Goal: Information Seeking & Learning: Learn about a topic

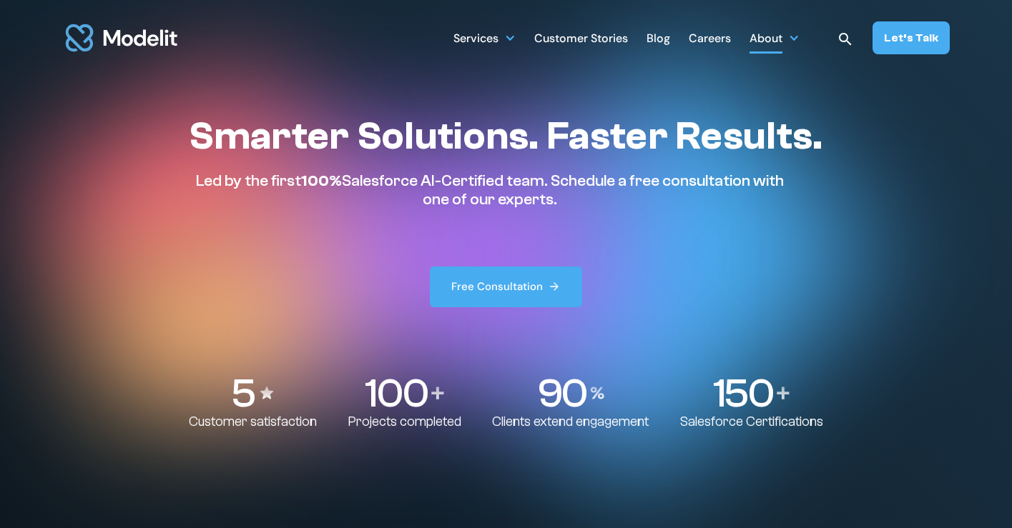
click at [799, 40] on div at bounding box center [793, 37] width 11 height 11
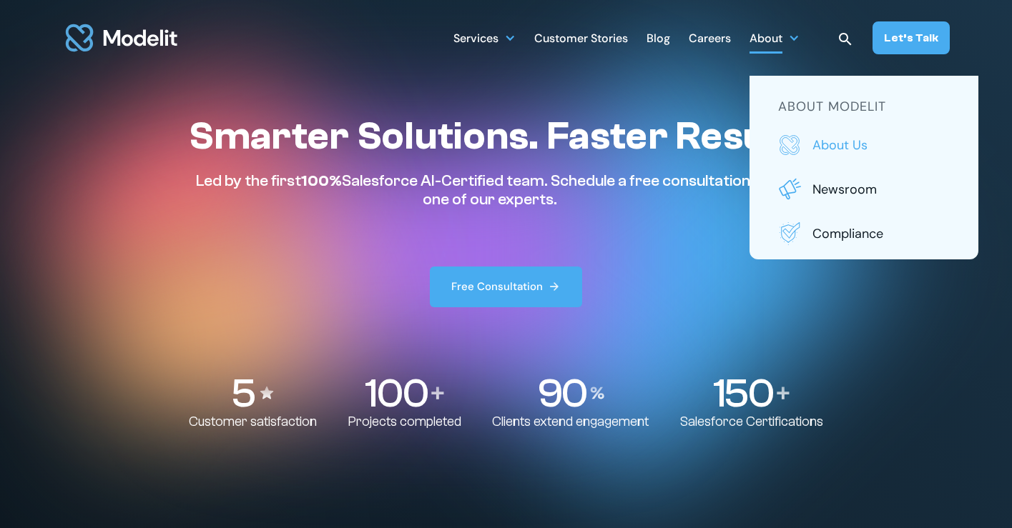
click at [824, 142] on p "About us" at bounding box center [880, 145] width 137 height 19
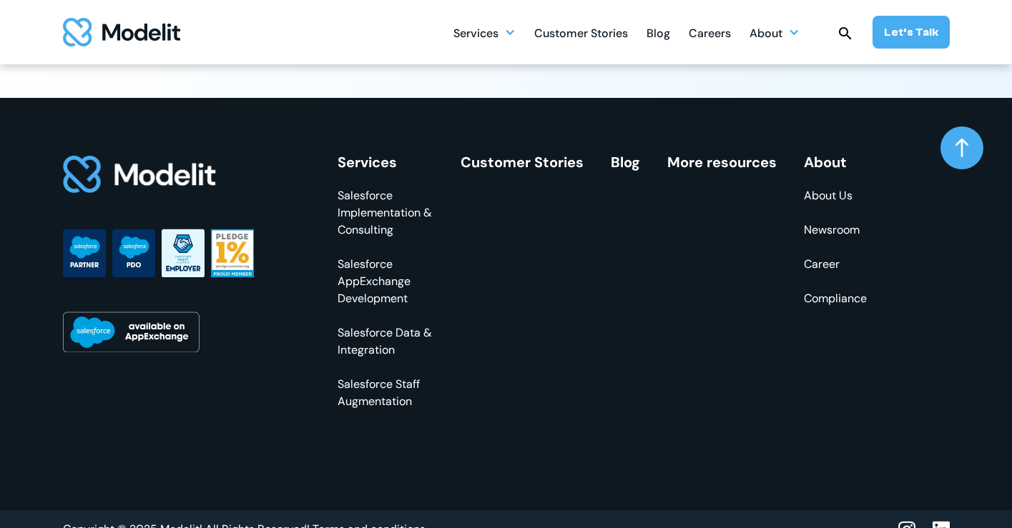
scroll to position [4207, 0]
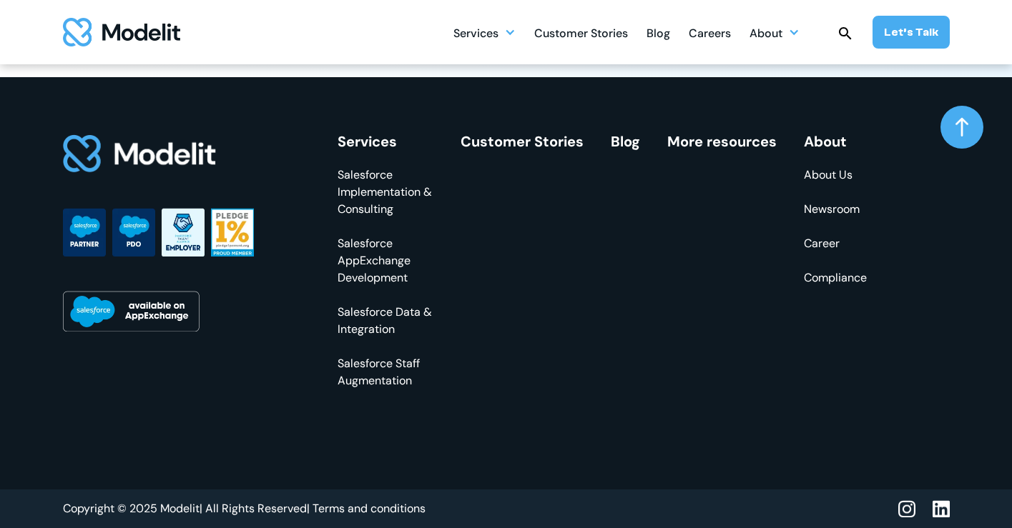
click at [849, 274] on link "Compliance" at bounding box center [835, 278] width 63 height 17
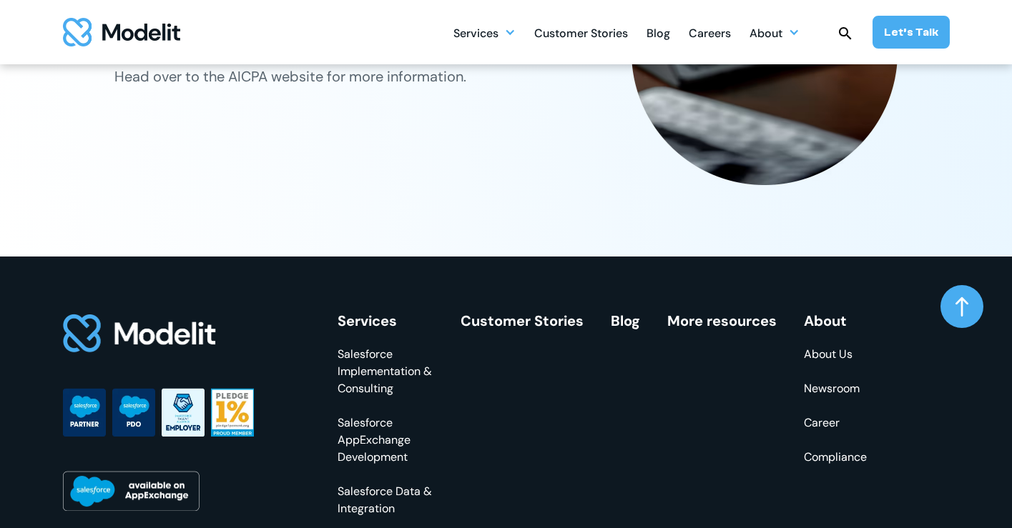
scroll to position [1804, 0]
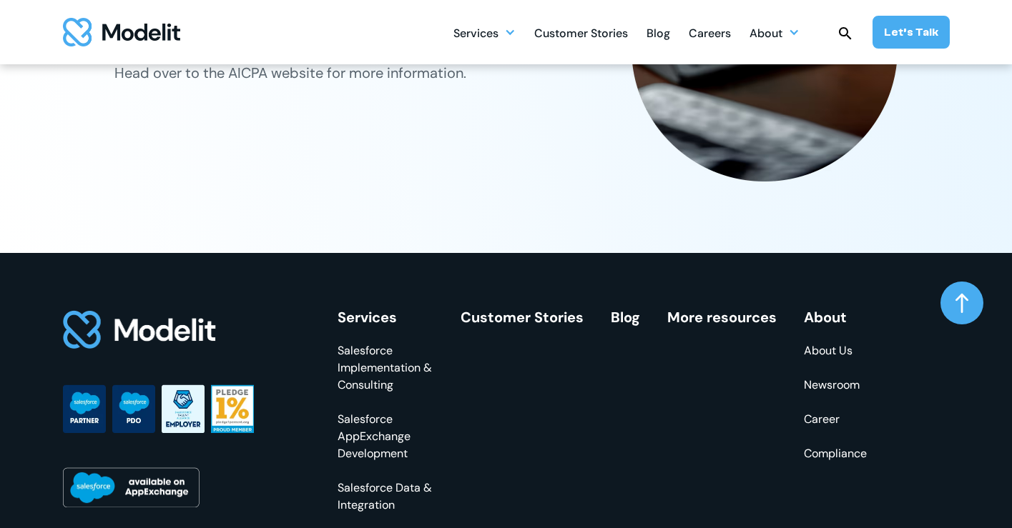
click at [822, 352] on link "About Us" at bounding box center [835, 350] width 63 height 17
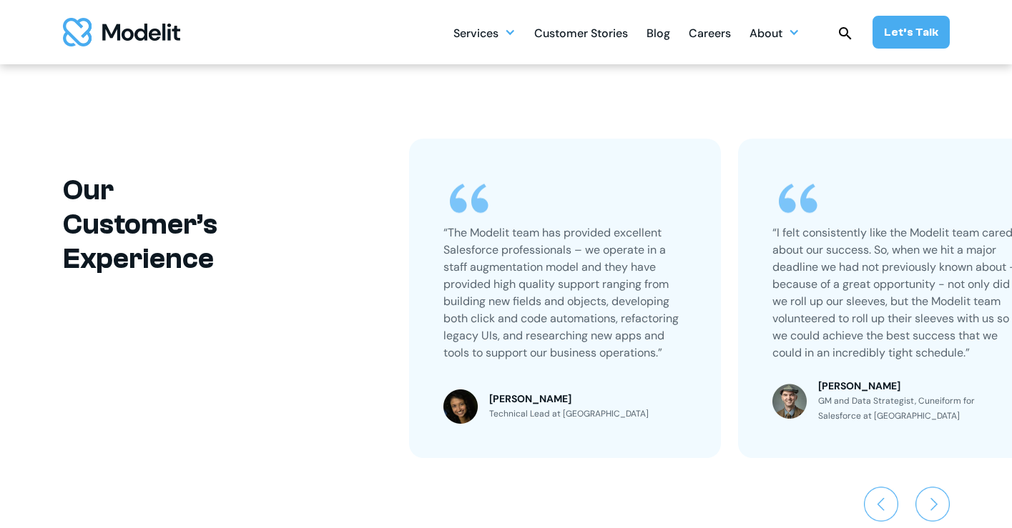
scroll to position [3110, 0]
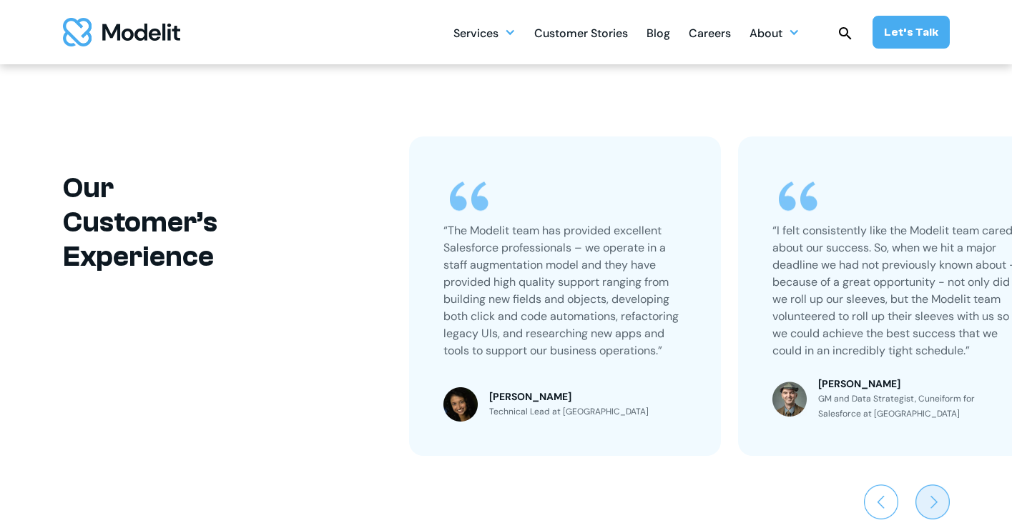
click at [934, 503] on img "Next slide" at bounding box center [932, 502] width 34 height 34
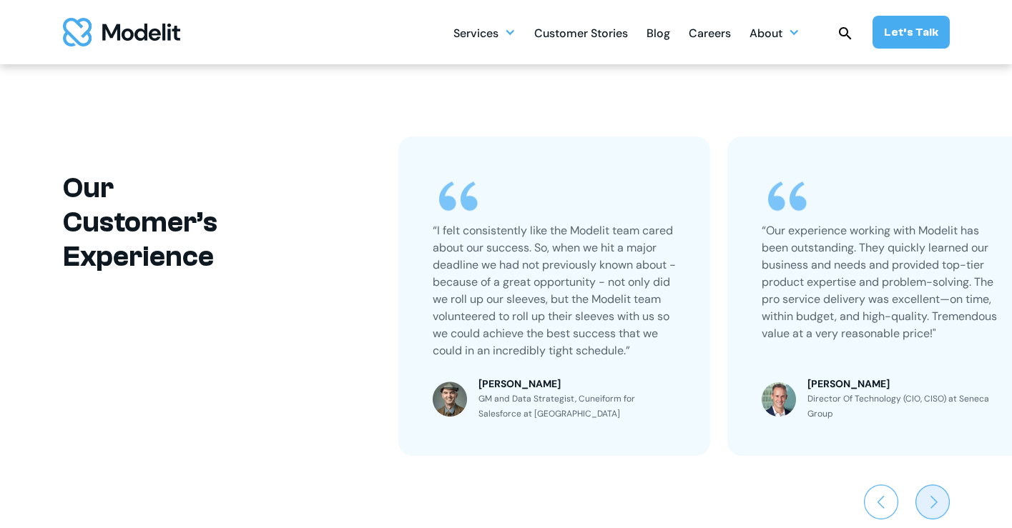
click at [934, 503] on img "Next slide" at bounding box center [932, 502] width 34 height 34
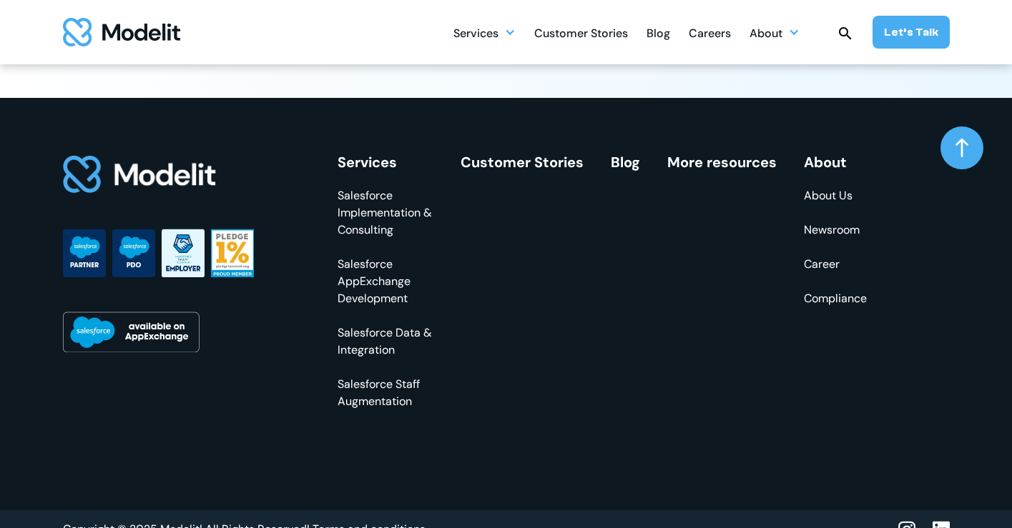
scroll to position [4181, 0]
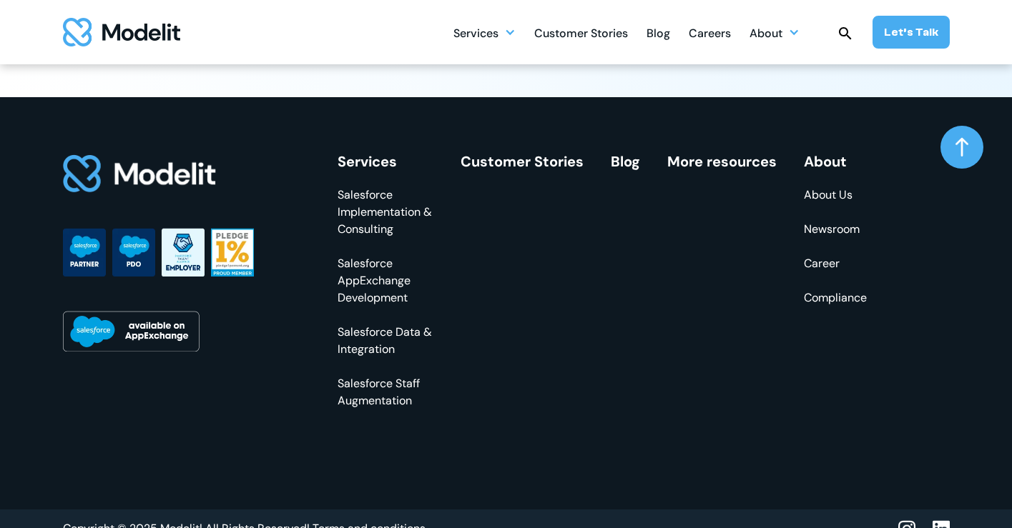
click at [824, 234] on link "Newsroom" at bounding box center [835, 229] width 63 height 17
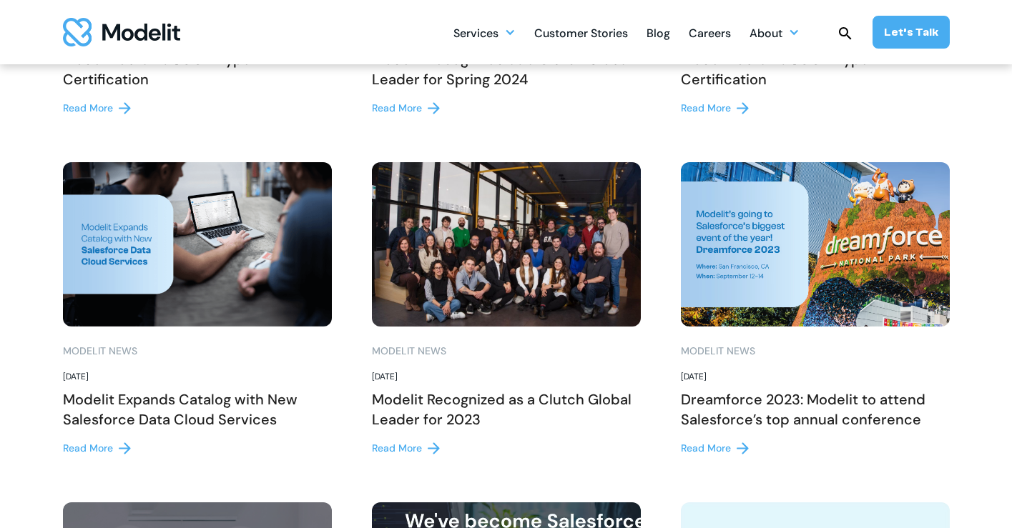
scroll to position [848, 0]
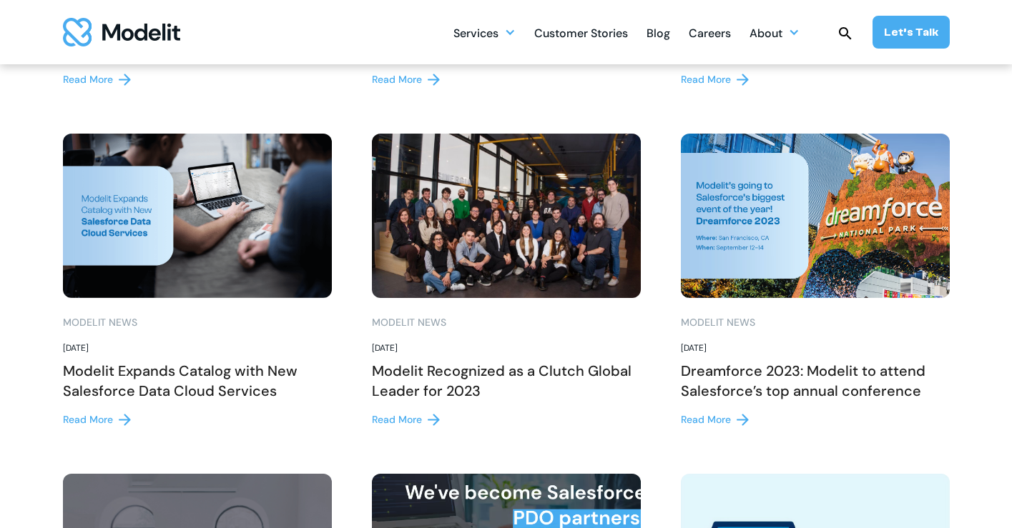
click at [519, 281] on img at bounding box center [506, 216] width 269 height 164
click at [413, 419] on div "Read More" at bounding box center [397, 419] width 50 height 15
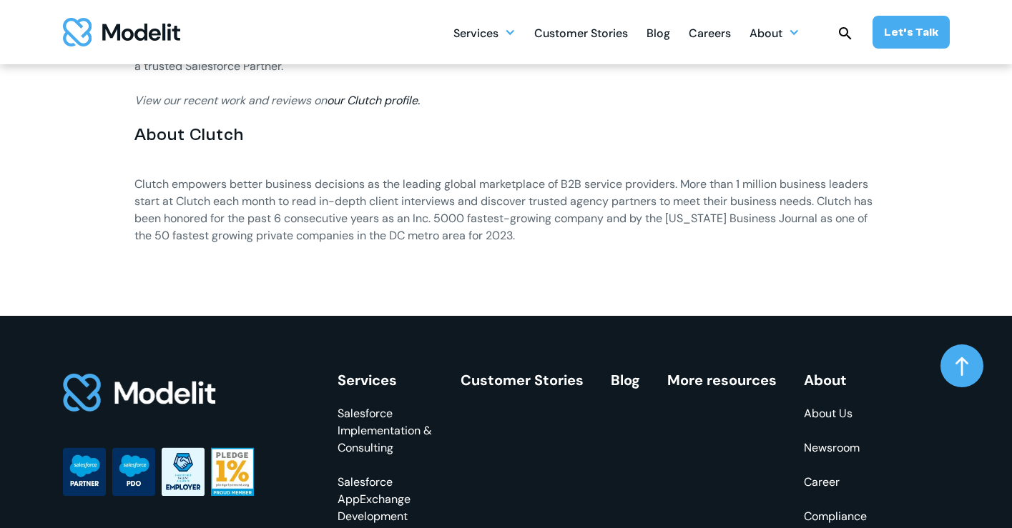
scroll to position [1629, 0]
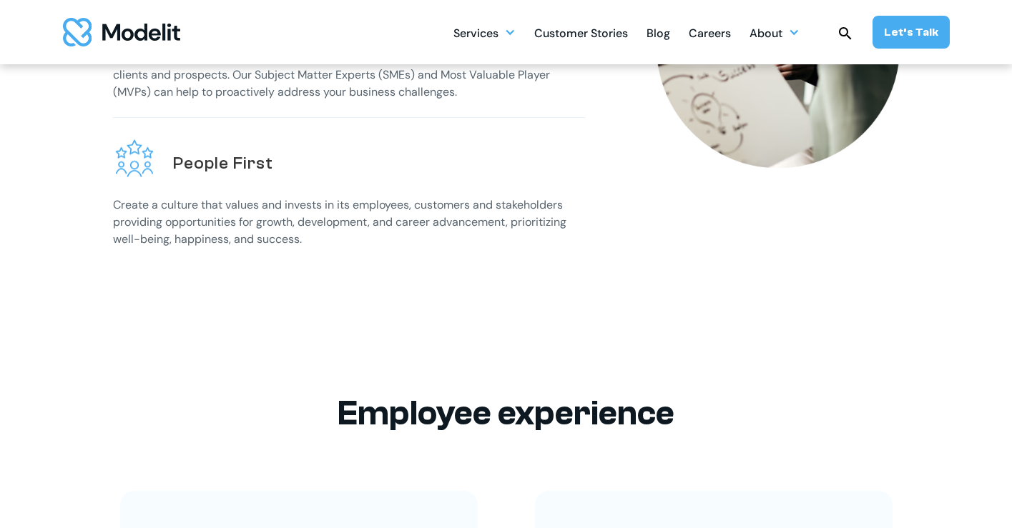
scroll to position [650, 0]
